Goal: Transaction & Acquisition: Purchase product/service

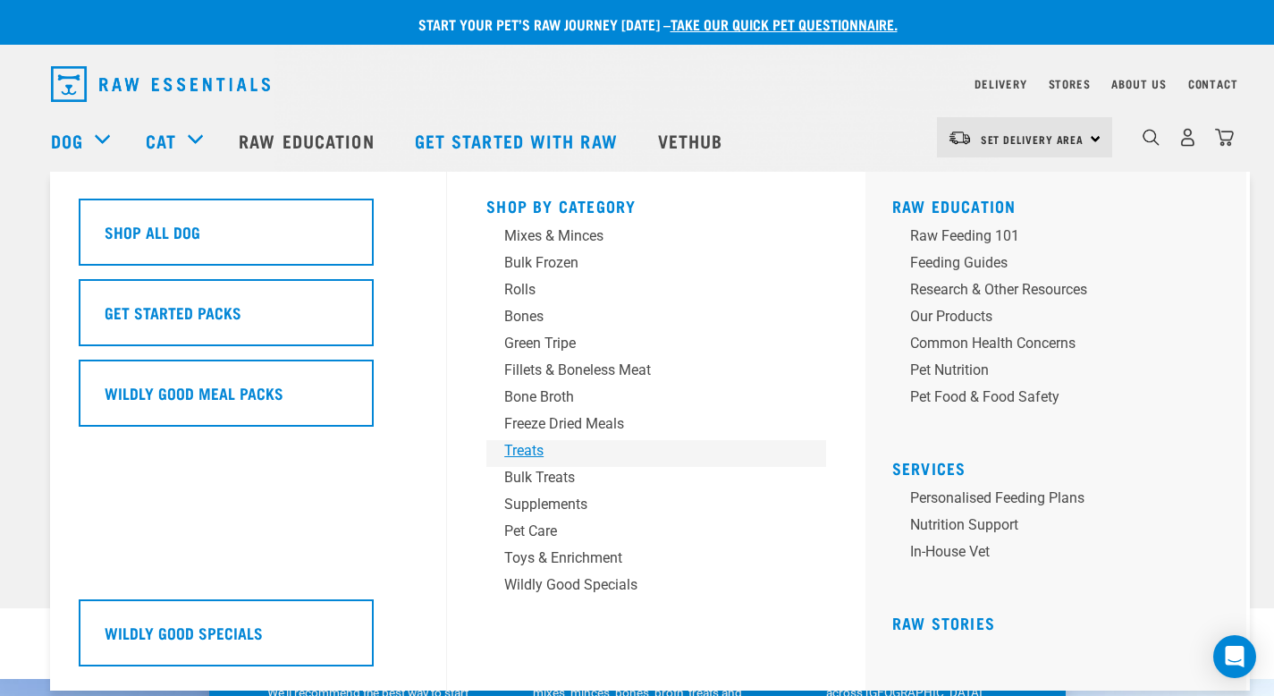
click at [527, 445] on div "Treats" at bounding box center [643, 450] width 279 height 21
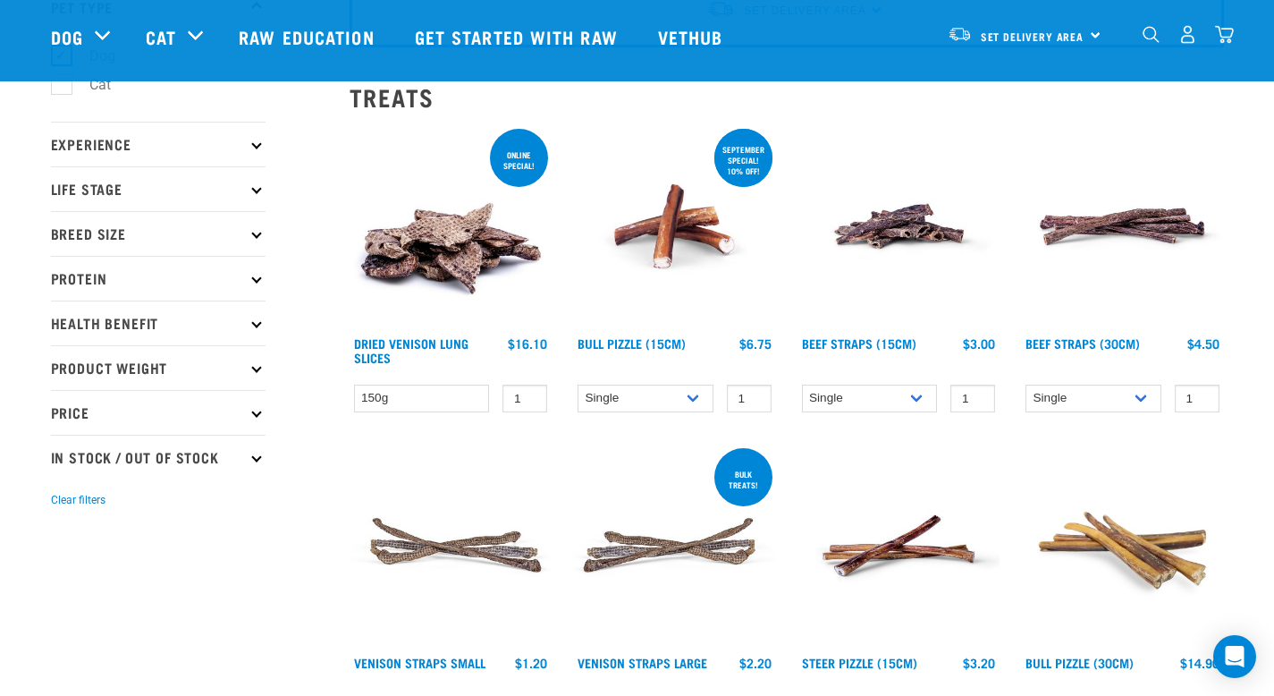
scroll to position [148, 0]
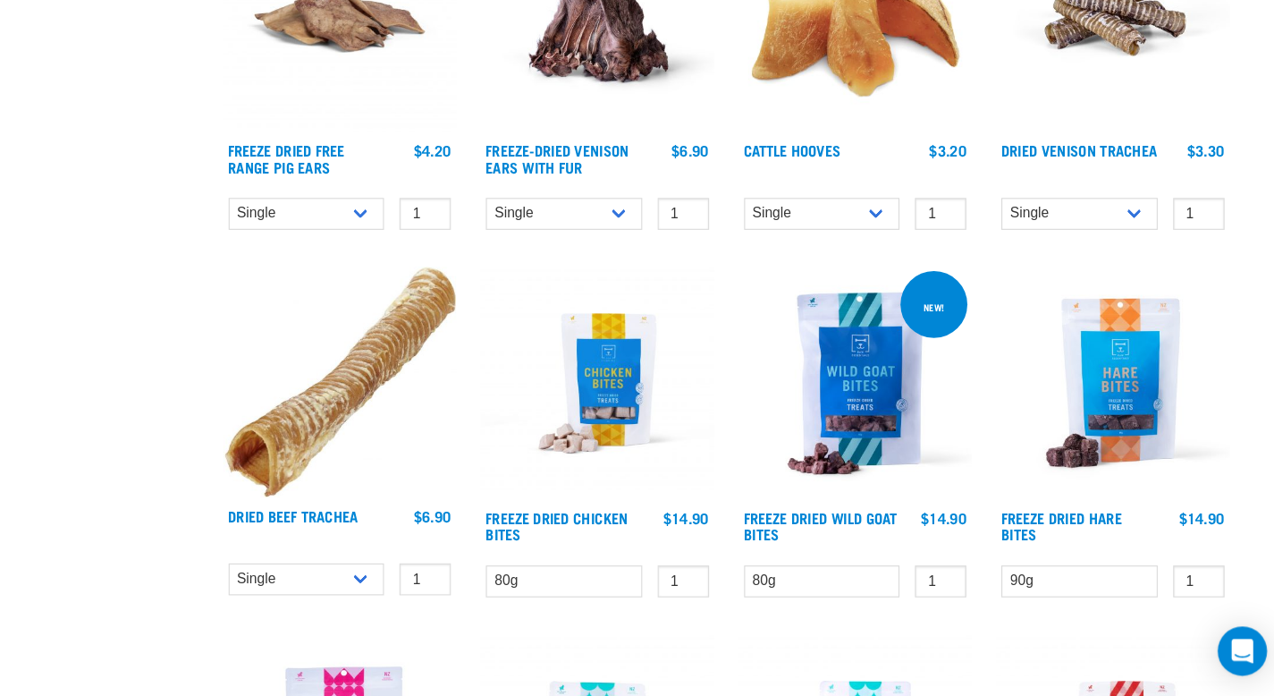
scroll to position [1869, 0]
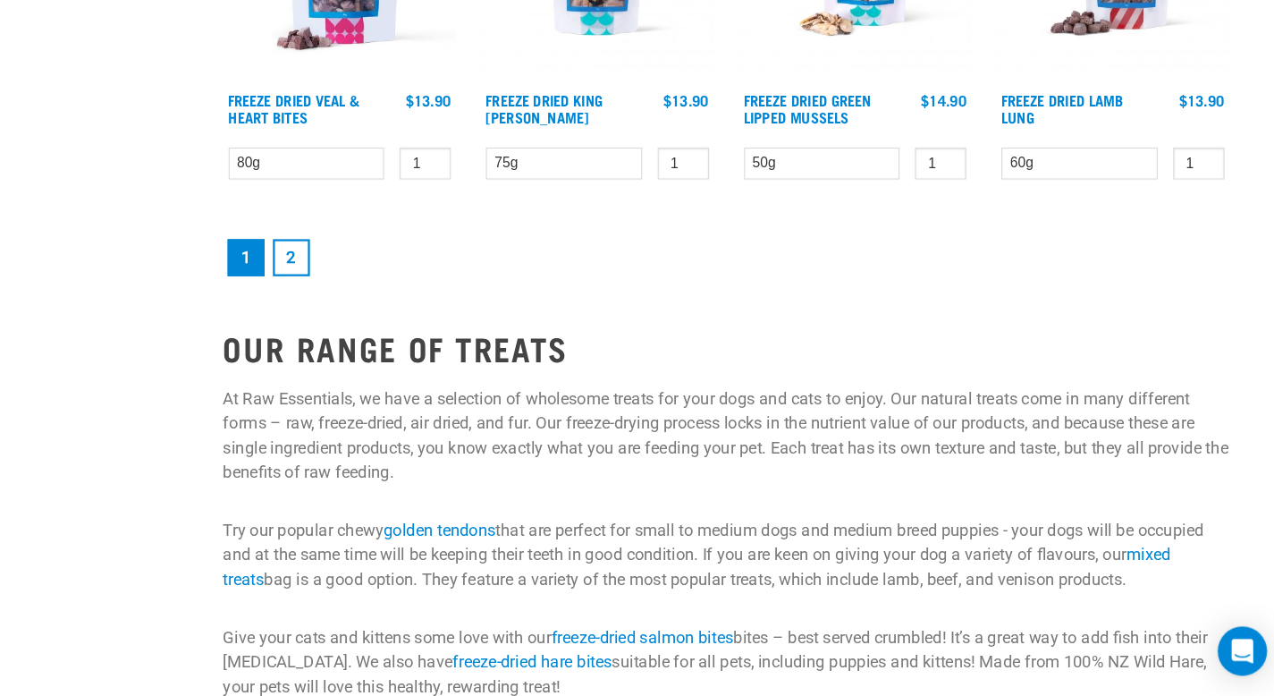
scroll to position [2600, 0]
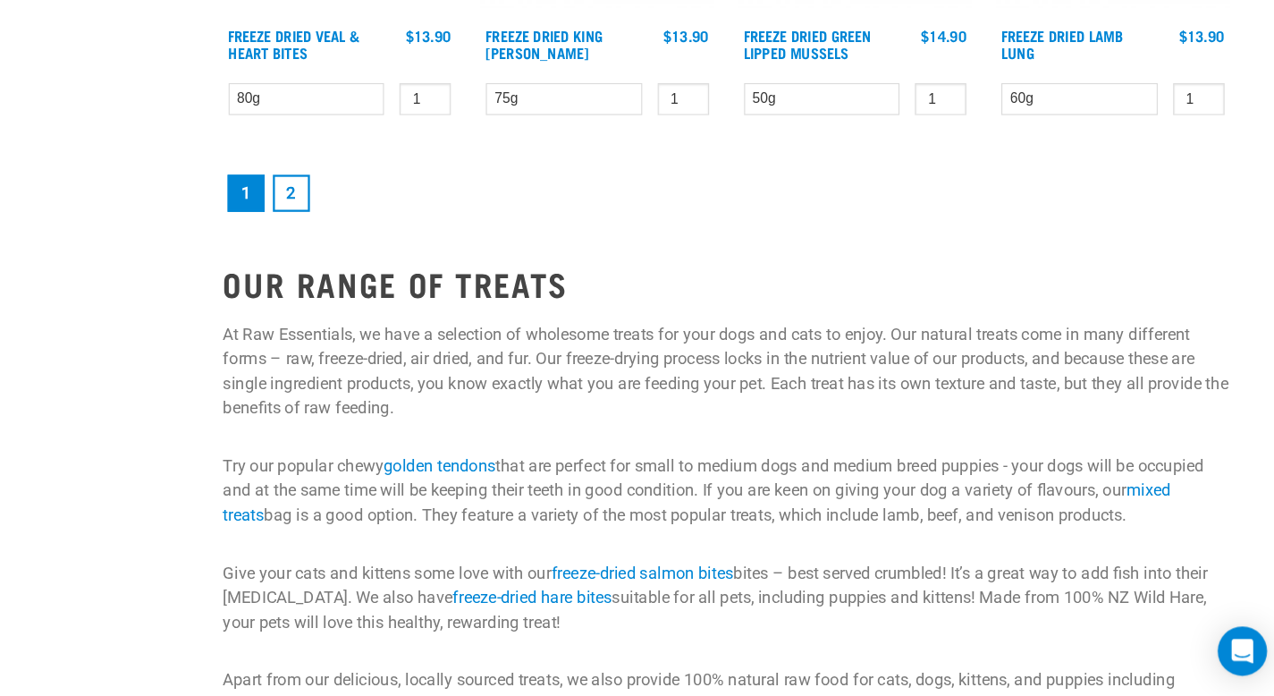
click at [417, 254] on link "2" at bounding box center [409, 258] width 32 height 32
